Goal: Task Accomplishment & Management: Use online tool/utility

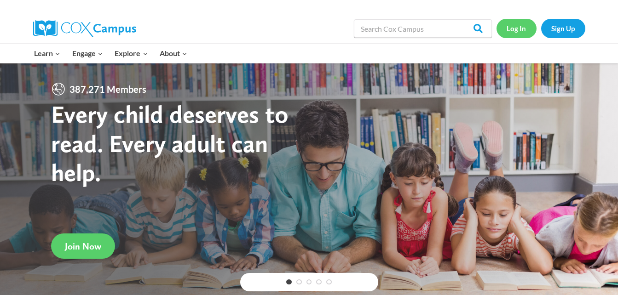
click at [521, 27] on link "Log In" at bounding box center [516, 28] width 40 height 19
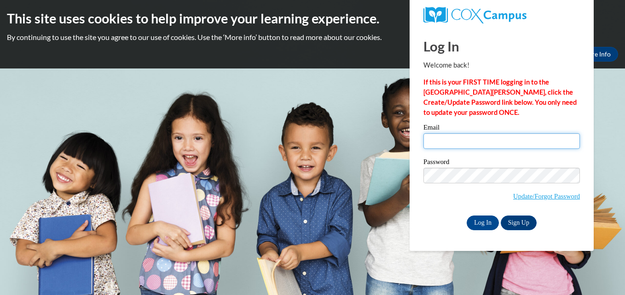
click at [481, 139] on input "Email" at bounding box center [501, 141] width 156 height 16
type input "kaylarh730@gmail.com"
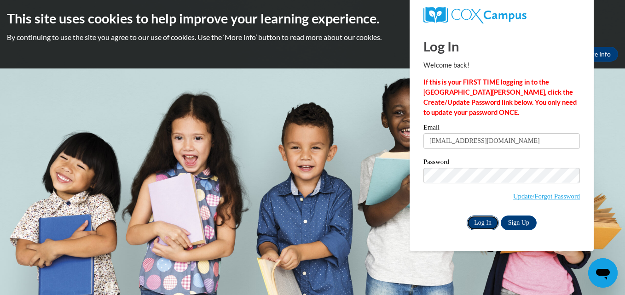
click at [488, 221] on input "Log In" at bounding box center [482, 223] width 32 height 15
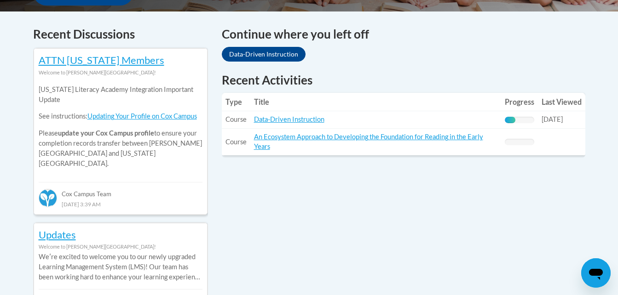
scroll to position [380, 0]
click at [269, 117] on link "Data-Driven Instruction" at bounding box center [289, 119] width 70 height 8
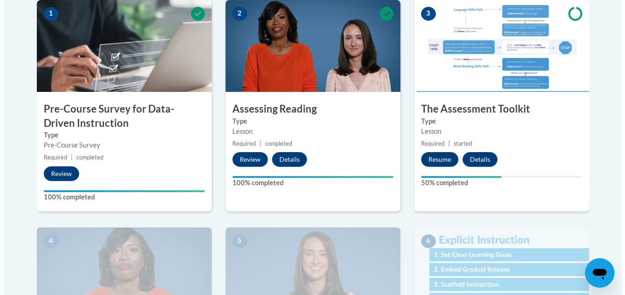
scroll to position [310, 0]
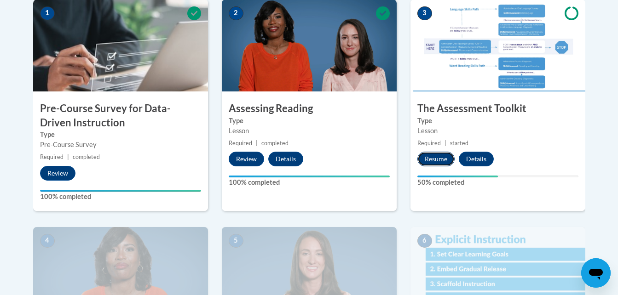
click at [432, 163] on button "Resume" at bounding box center [435, 159] width 37 height 15
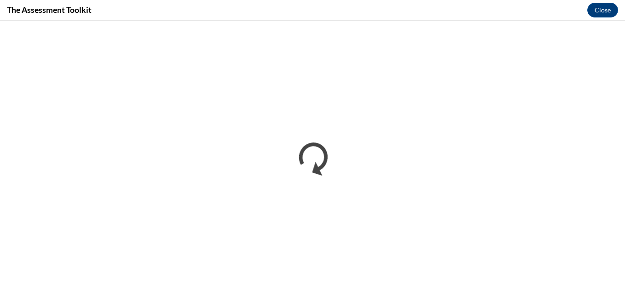
scroll to position [0, 0]
